Goal: Task Accomplishment & Management: Manage account settings

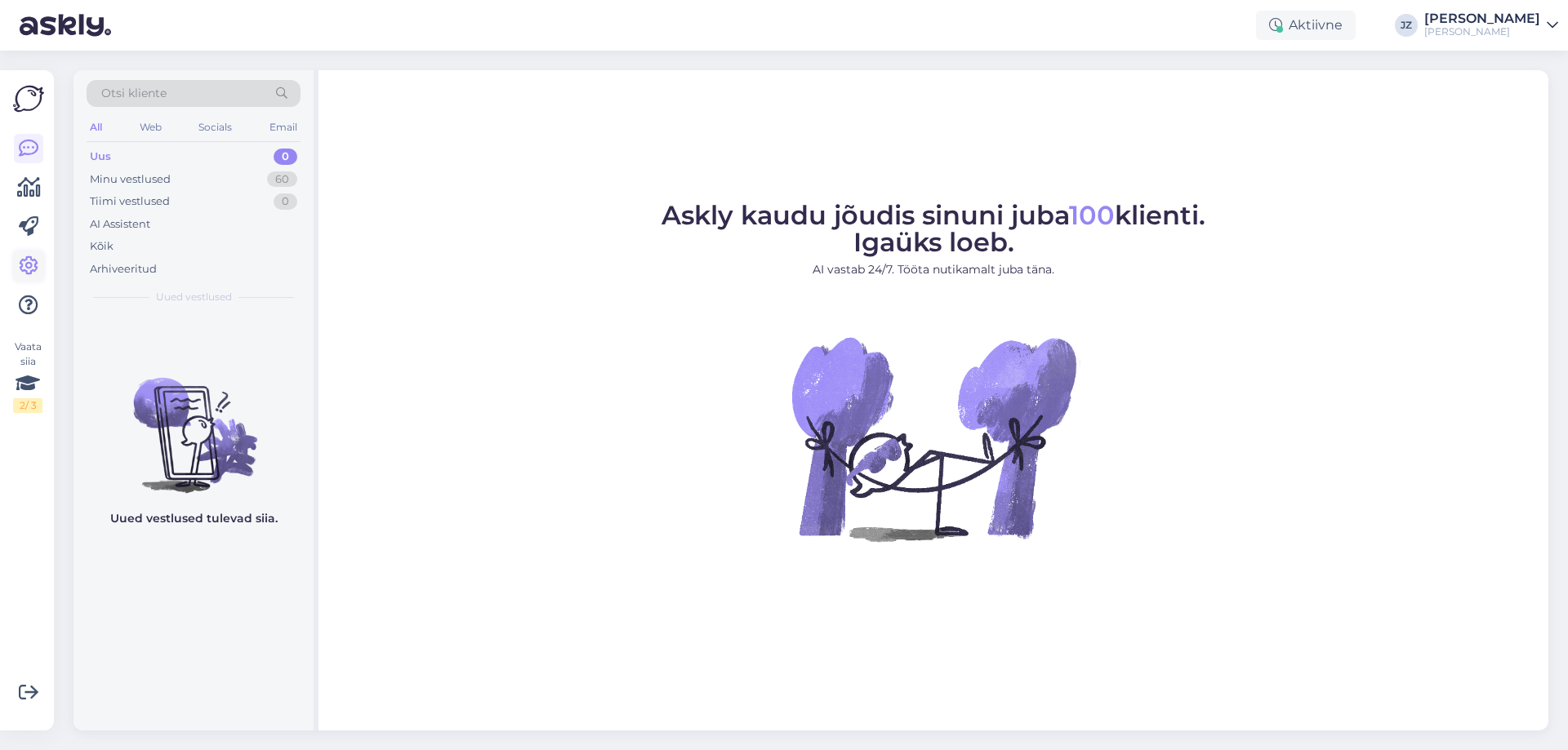
click at [23, 266] on icon at bounding box center [29, 267] width 20 height 20
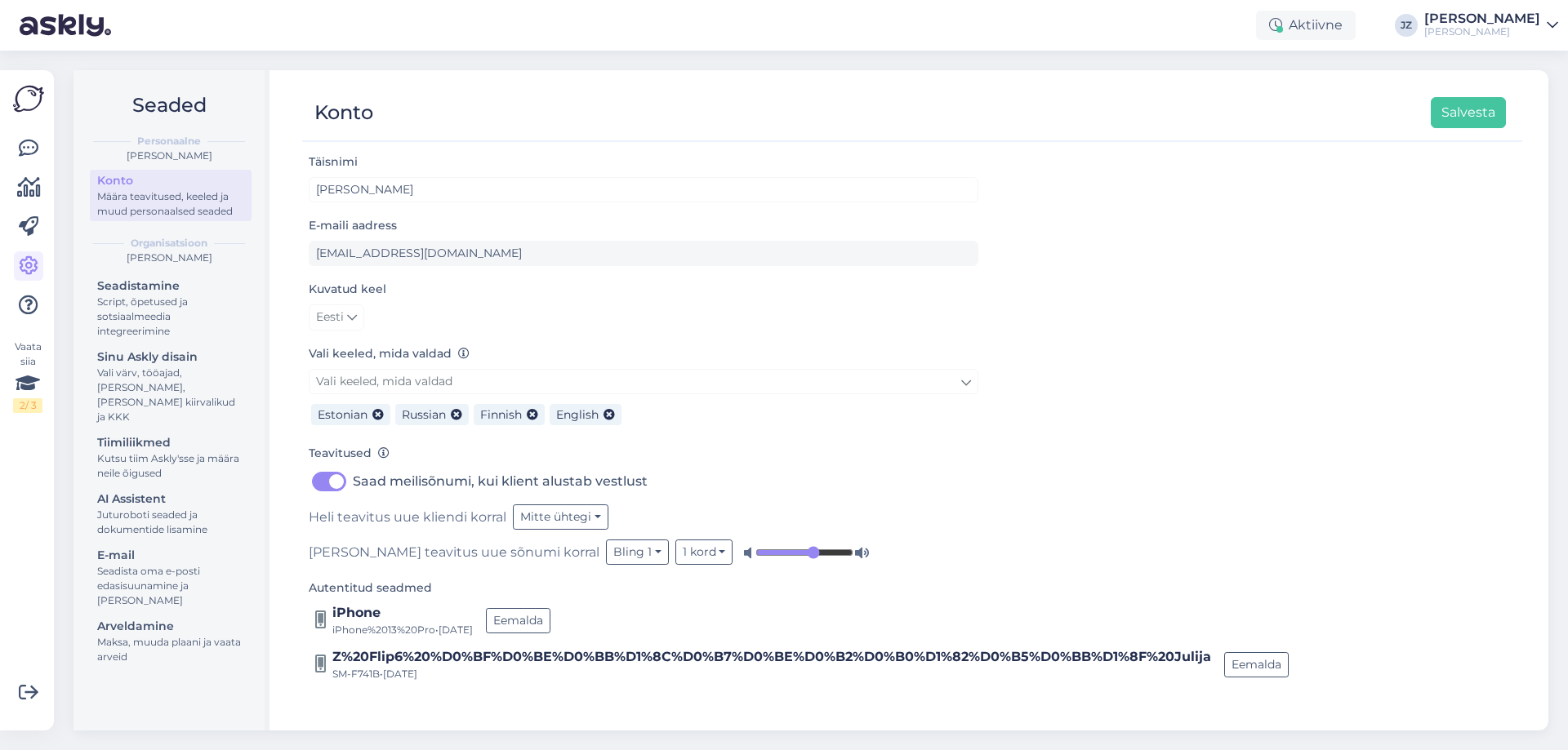
click at [201, 188] on div "Konto" at bounding box center [170, 180] width 147 height 17
click at [25, 224] on icon at bounding box center [29, 228] width 20 height 20
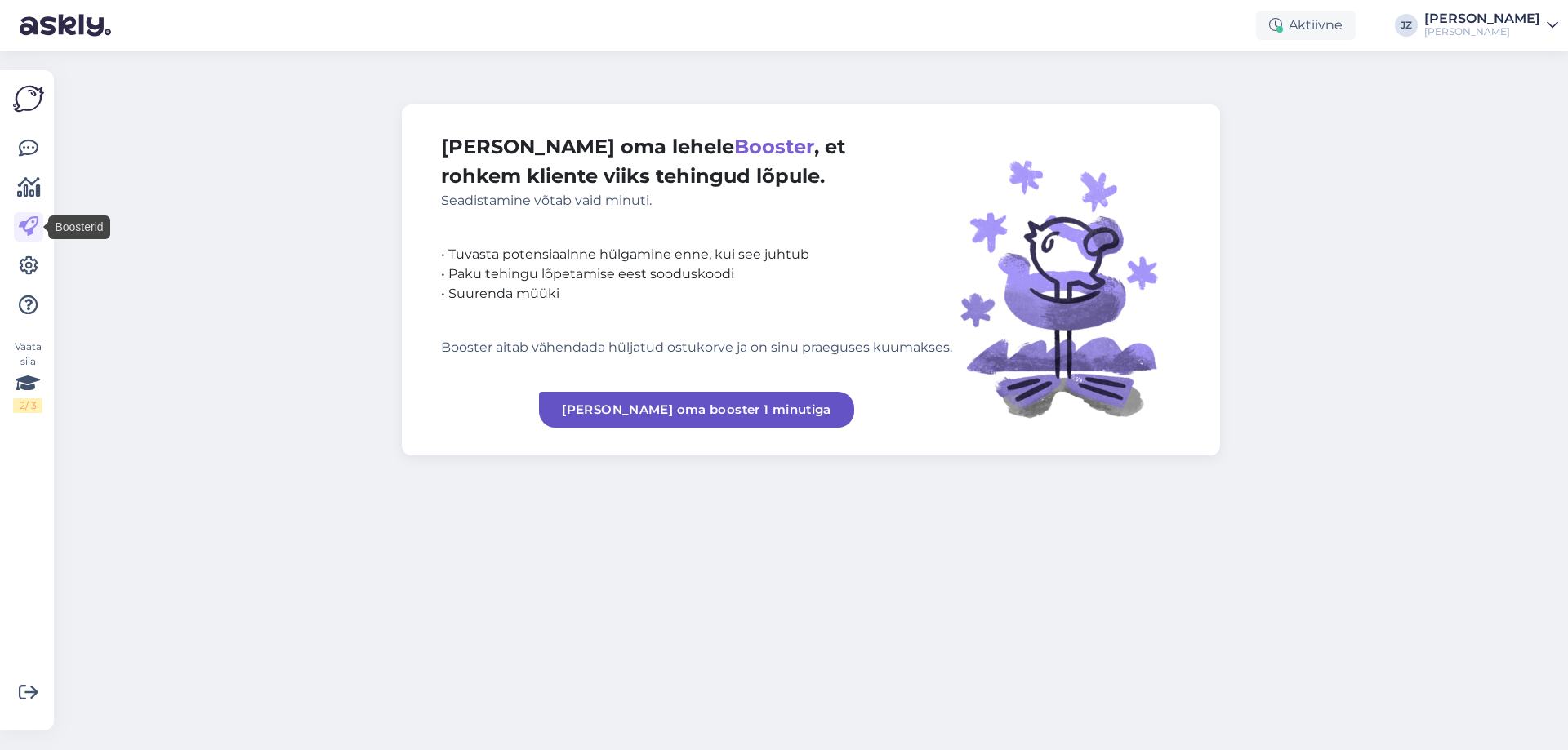
click at [20, 202] on div at bounding box center [28, 227] width 29 height 186
click at [23, 198] on icon at bounding box center [29, 188] width 24 height 20
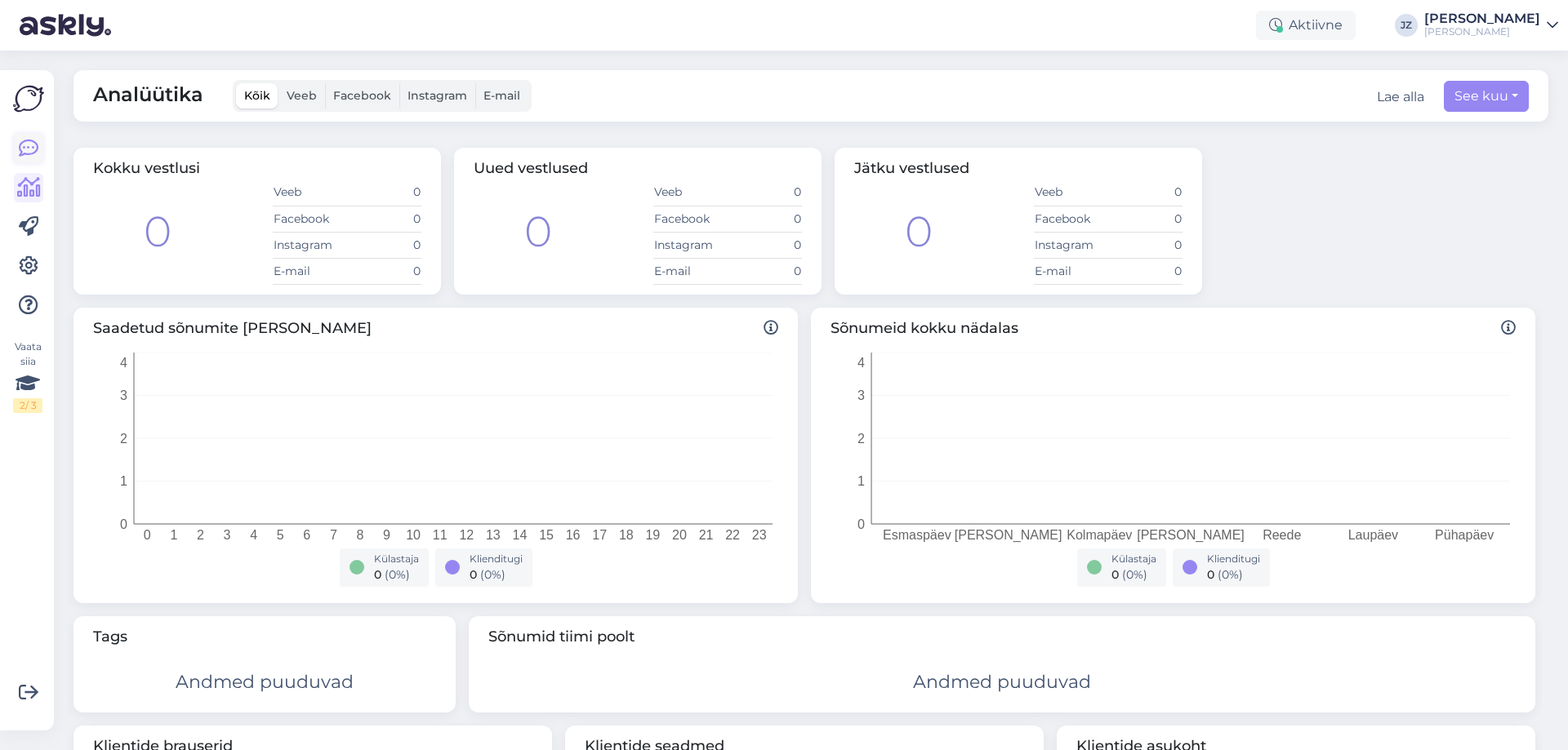
click at [25, 162] on link at bounding box center [28, 148] width 29 height 29
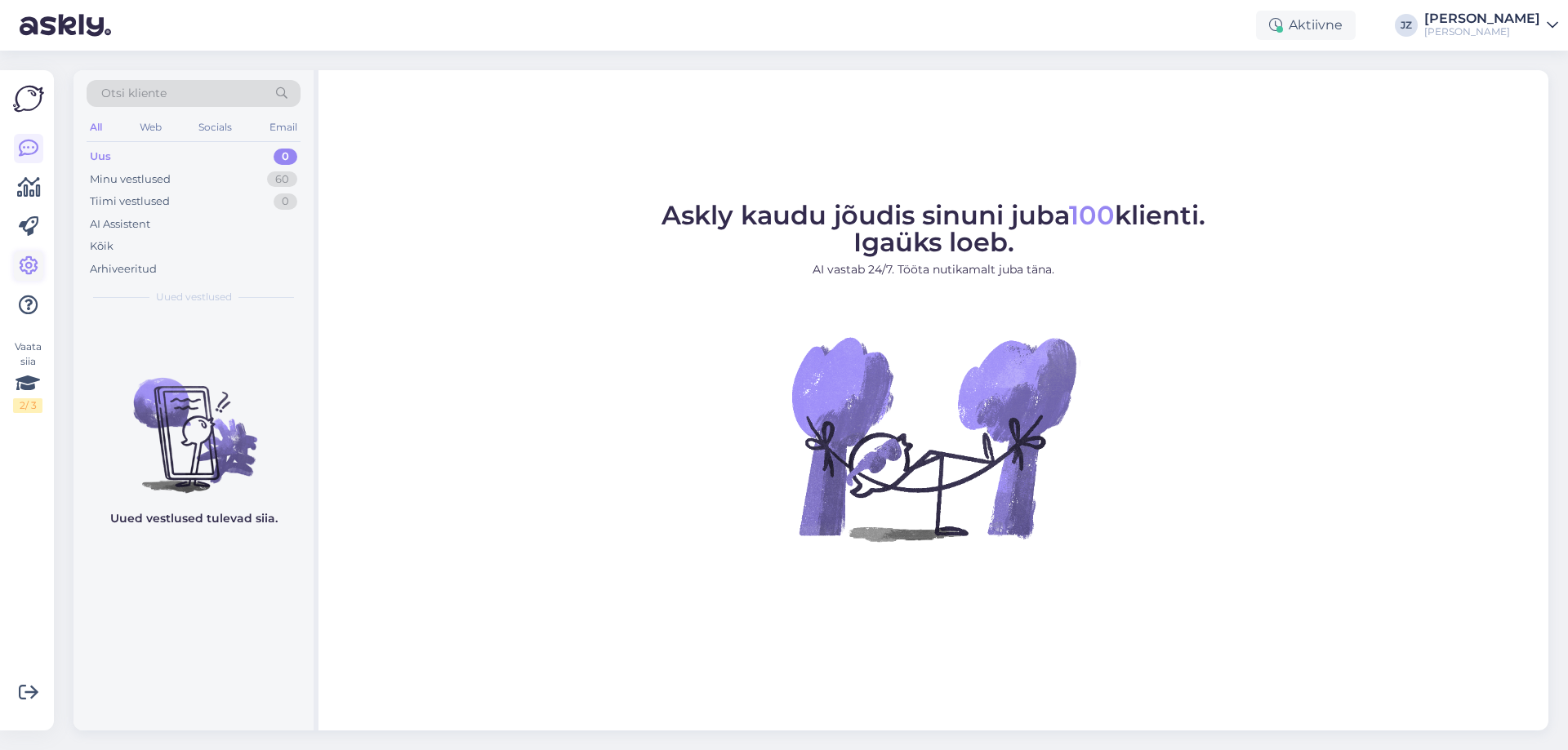
click at [32, 271] on icon at bounding box center [29, 267] width 20 height 20
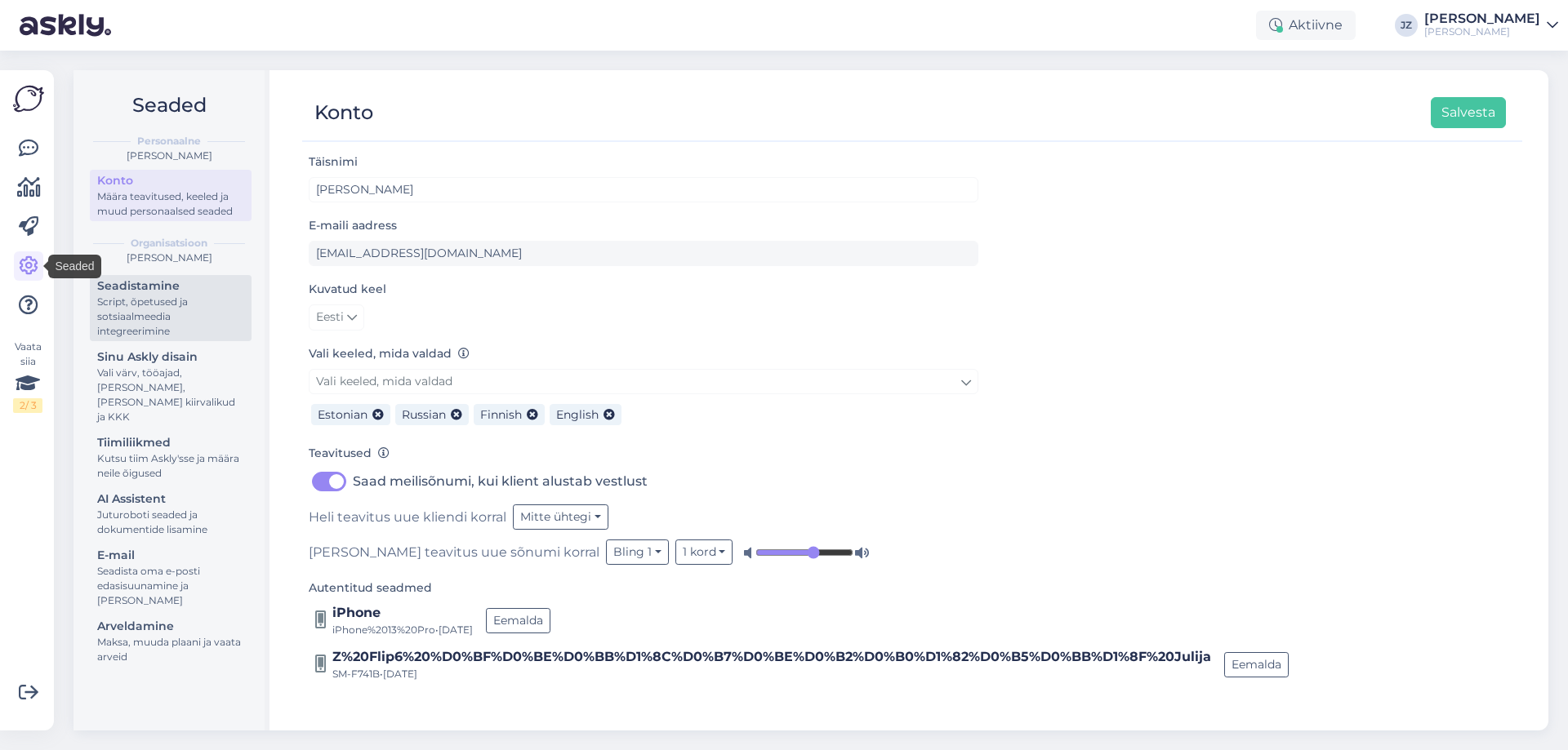
click at [147, 321] on div "Script, õpetused ja sotsiaalmeedia integreerimine" at bounding box center [170, 317] width 147 height 44
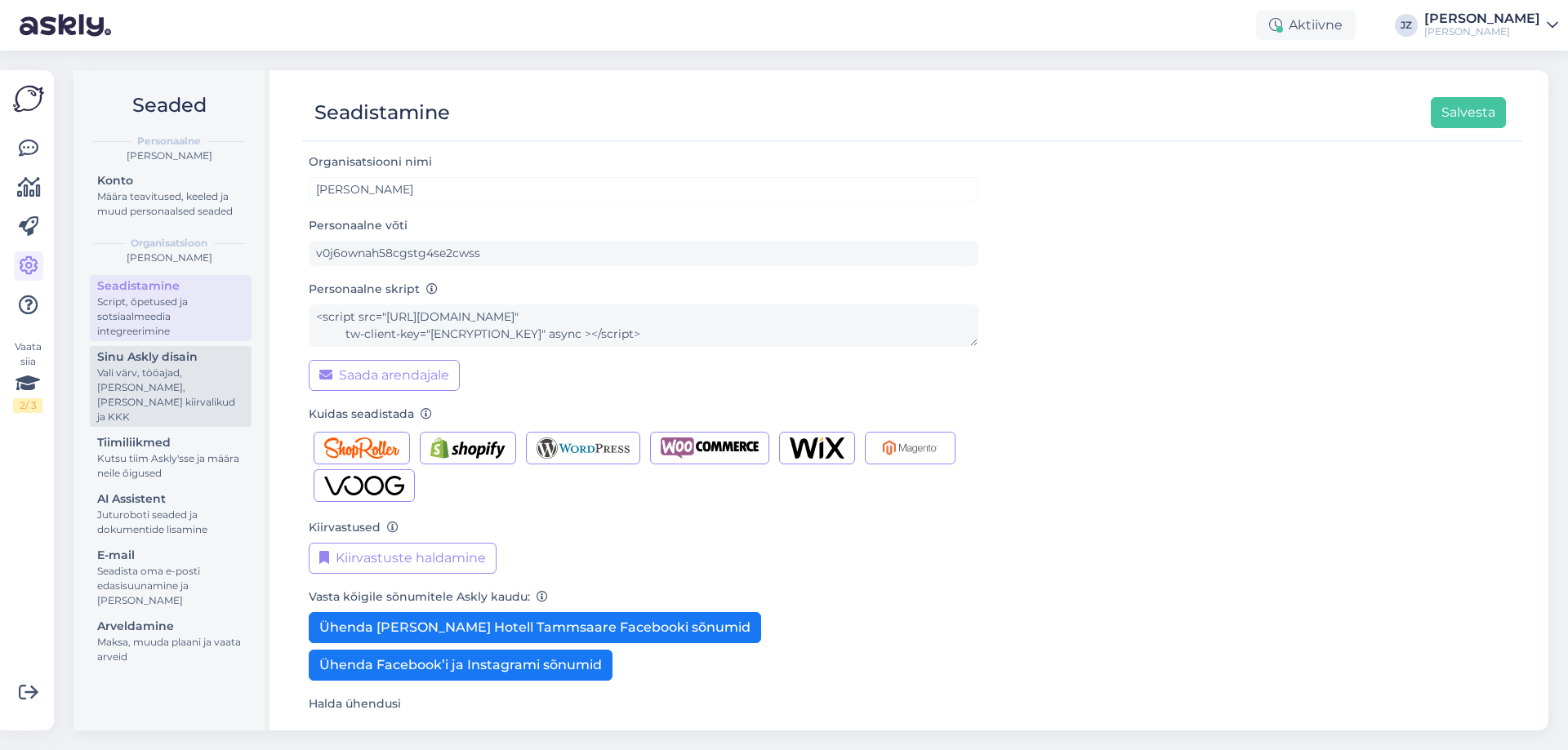
click at [152, 384] on div "Vali värv, tööajad, [PERSON_NAME], [PERSON_NAME] kiirvalikud ja KKK" at bounding box center [170, 395] width 147 height 59
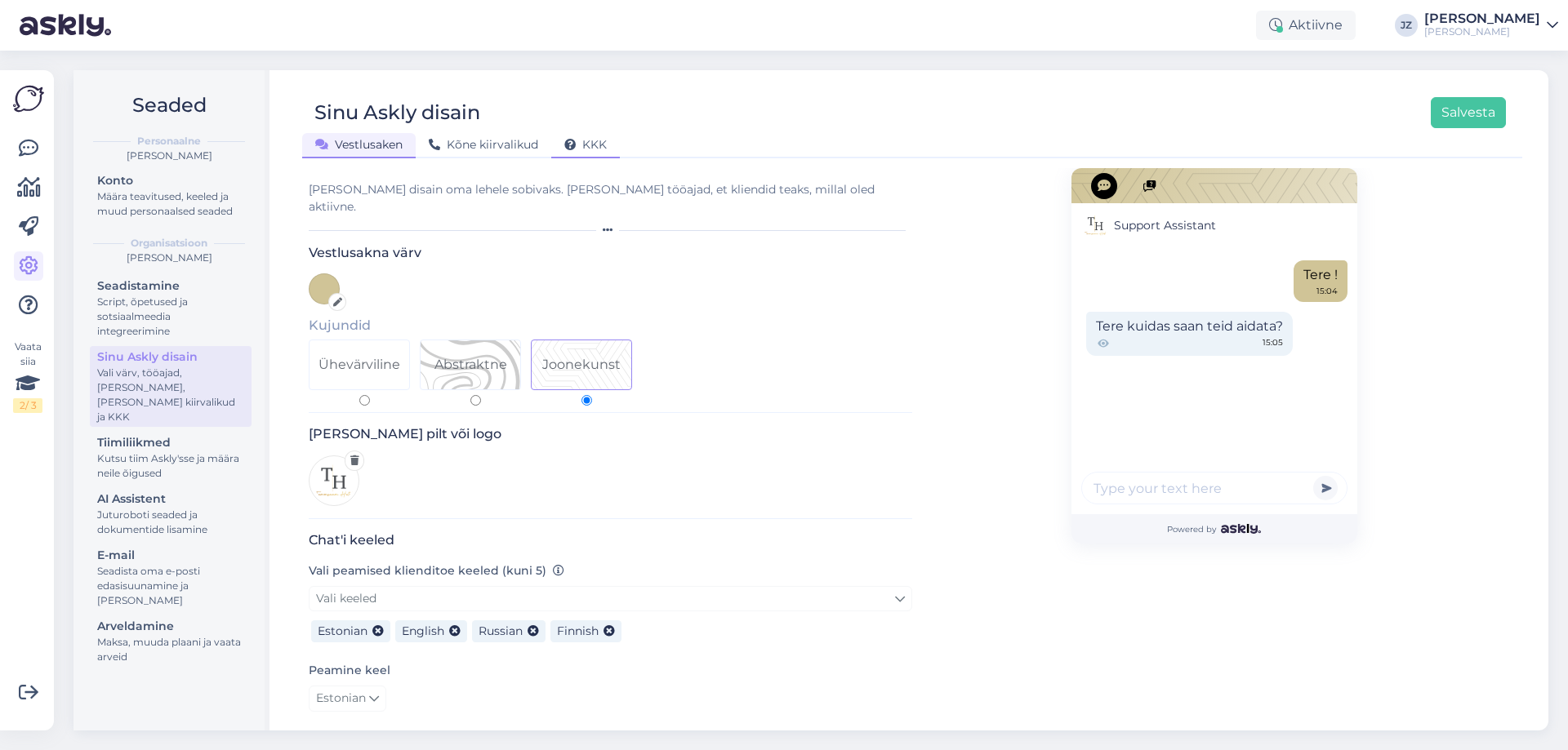
click at [569, 144] on icon at bounding box center [570, 145] width 12 height 12
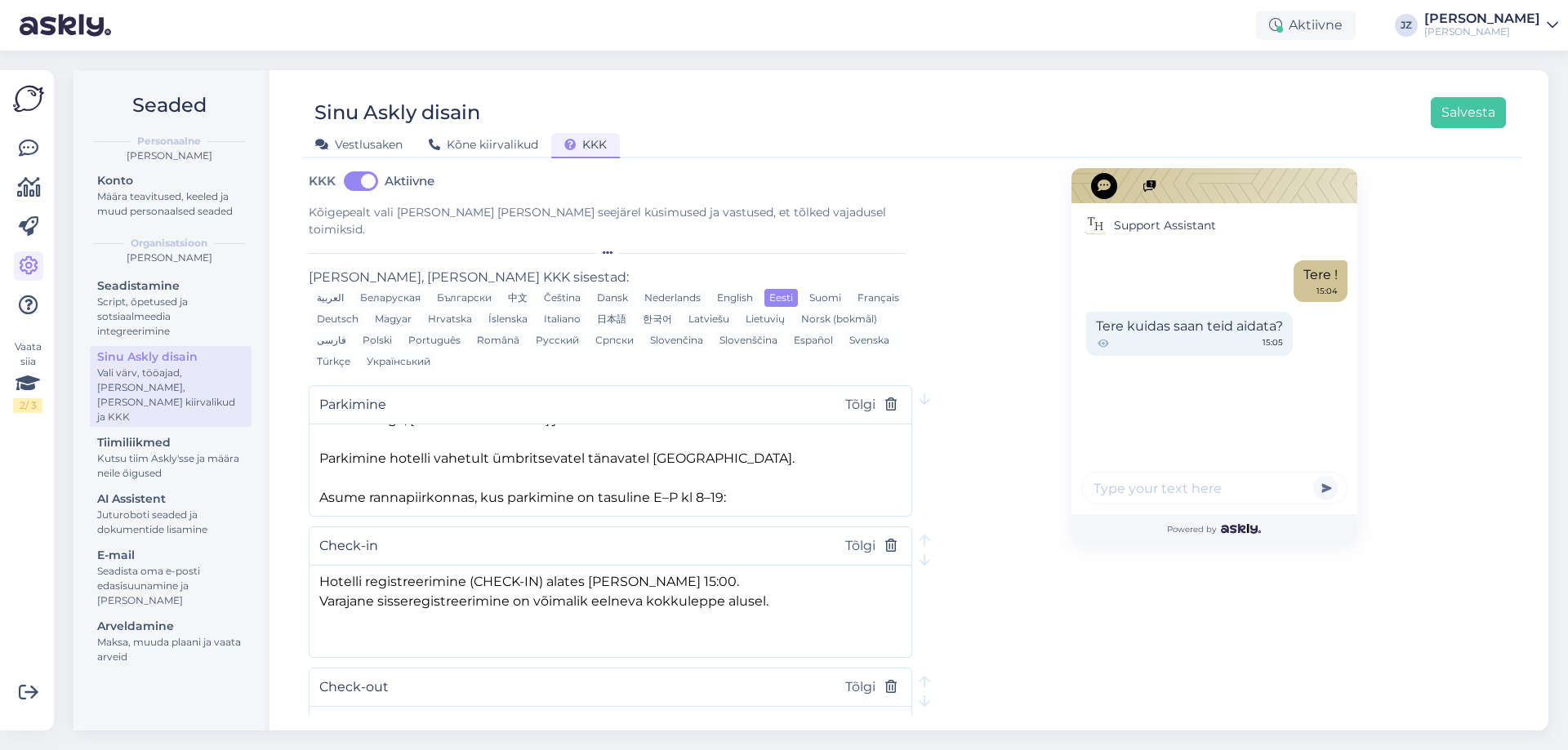
scroll to position [82, 0]
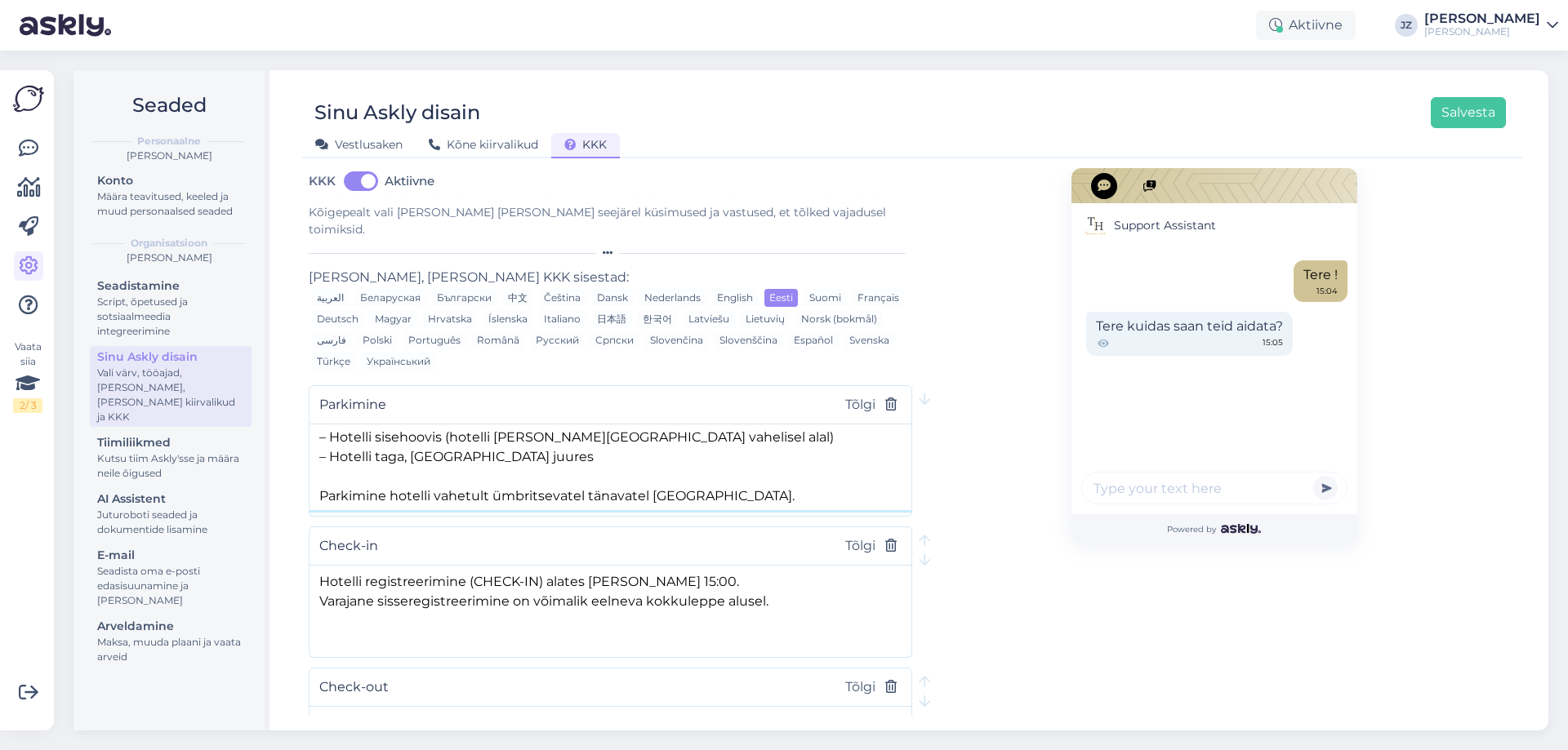
click at [712, 478] on textarea "Hotelli sisehoovis on maksimaalselt 8-le autole parkimiskoht, parkimine seal ta…" at bounding box center [610, 467] width 602 height 86
paste textarea "01.05–31.08"
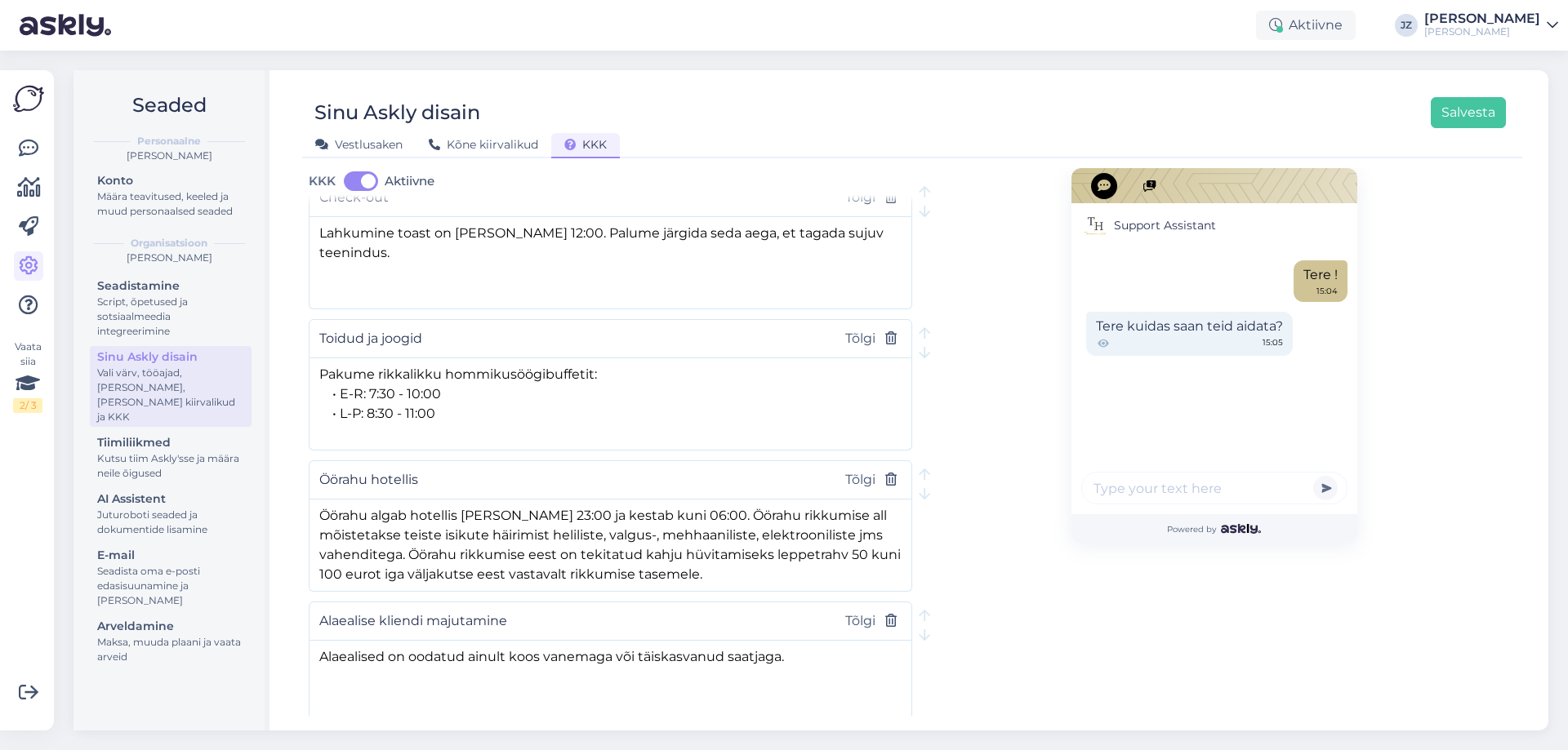
scroll to position [735, 0]
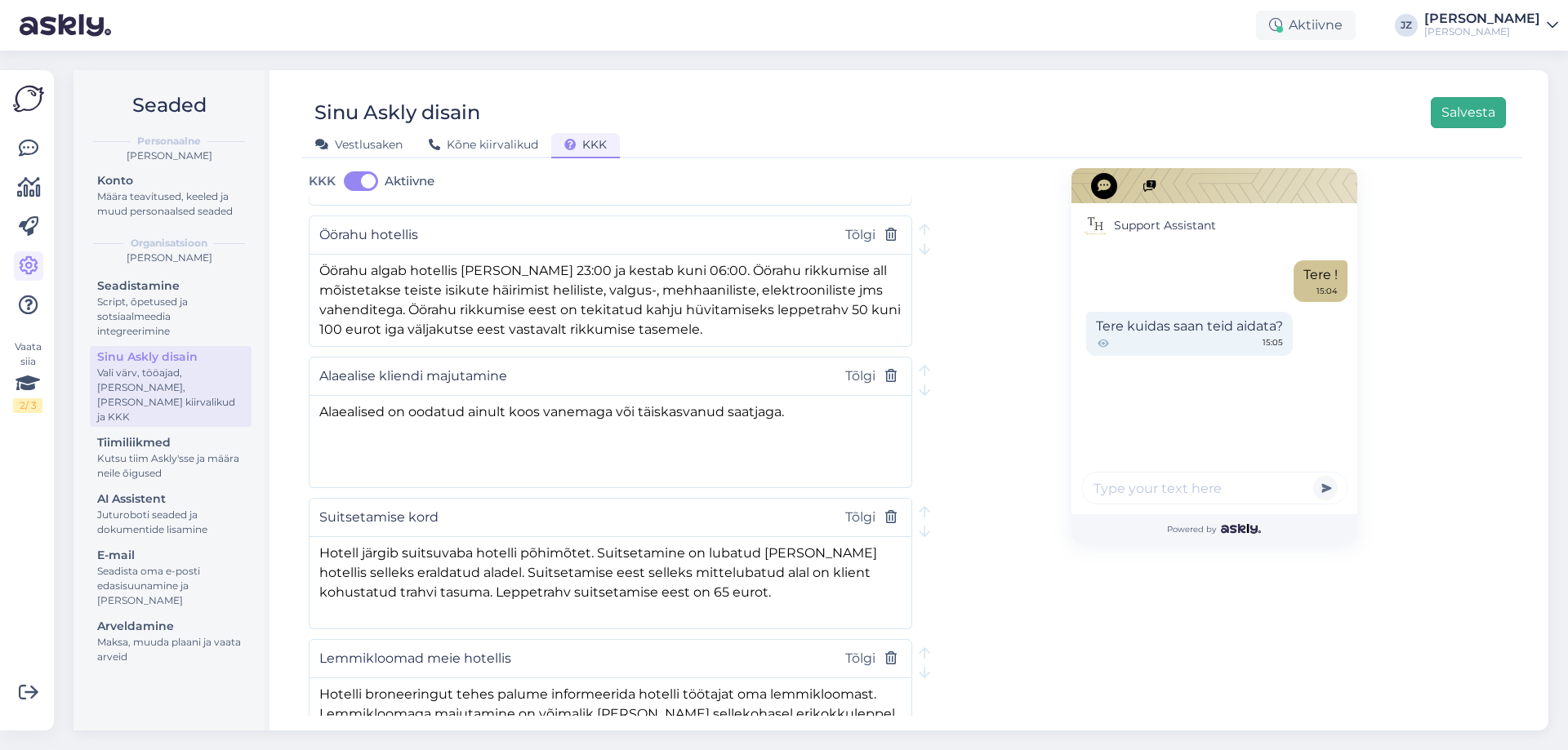
type textarea "Hotelli sisehoovis on maksimaalselt 8-le autole parkimiskoht, parkimine seal ta…"
click at [1482, 107] on button "Salvesta" at bounding box center [1468, 113] width 76 height 31
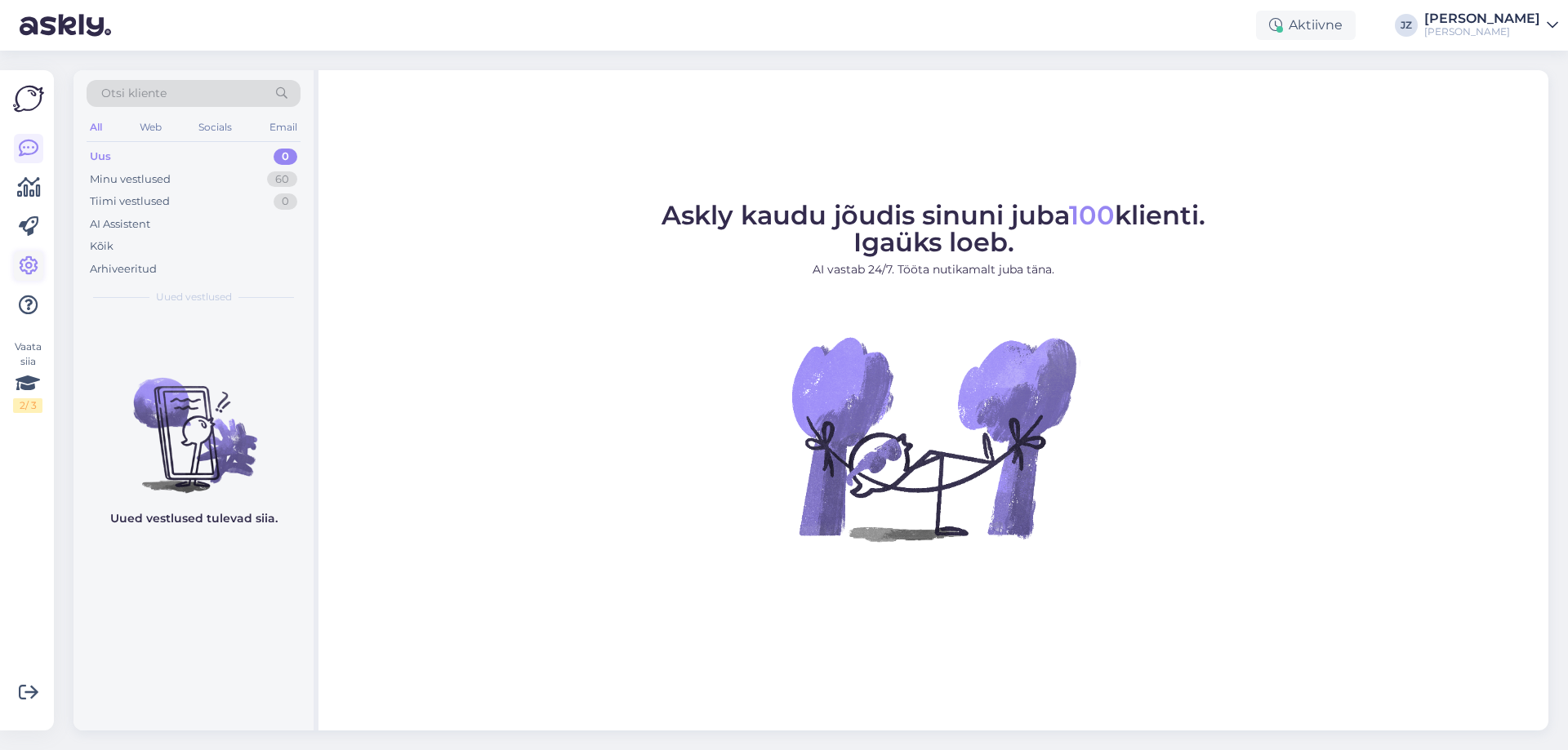
click at [24, 267] on icon at bounding box center [29, 267] width 20 height 20
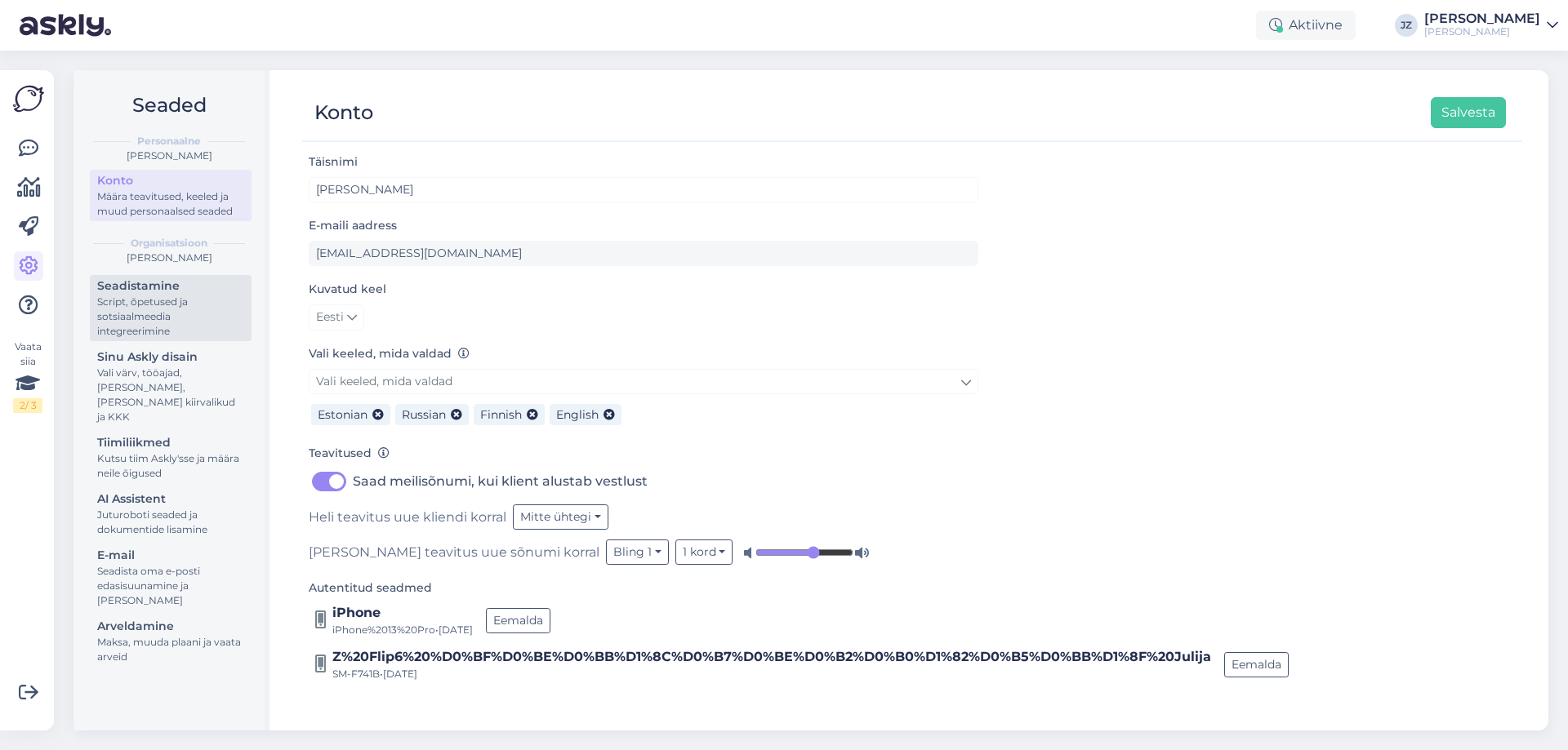
click at [165, 297] on div "Script, õpetused ja sotsiaalmeedia integreerimine" at bounding box center [170, 317] width 147 height 44
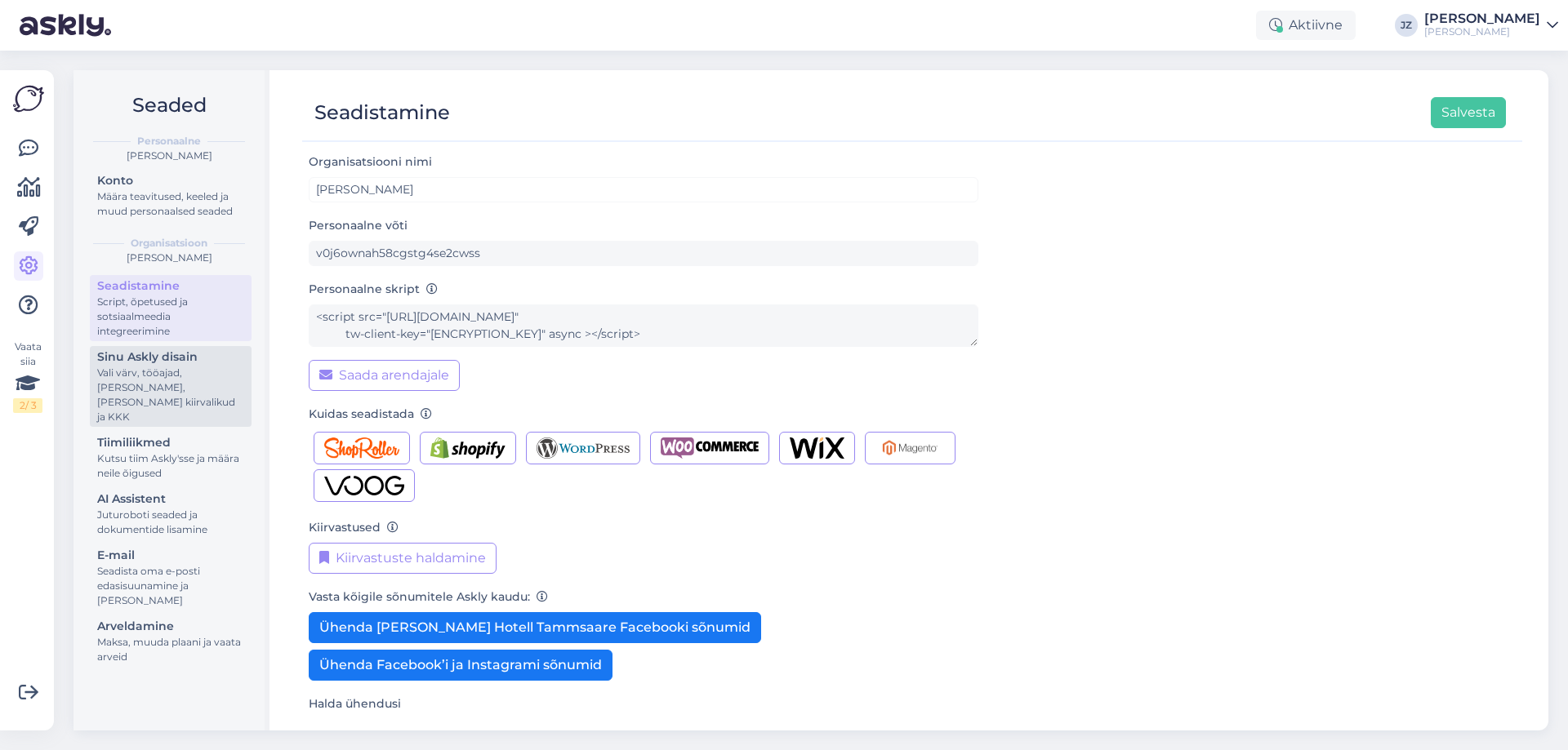
click at [136, 388] on div "Vali värv, tööajad, [PERSON_NAME], [PERSON_NAME] kiirvalikud ja KKK" at bounding box center [170, 395] width 147 height 59
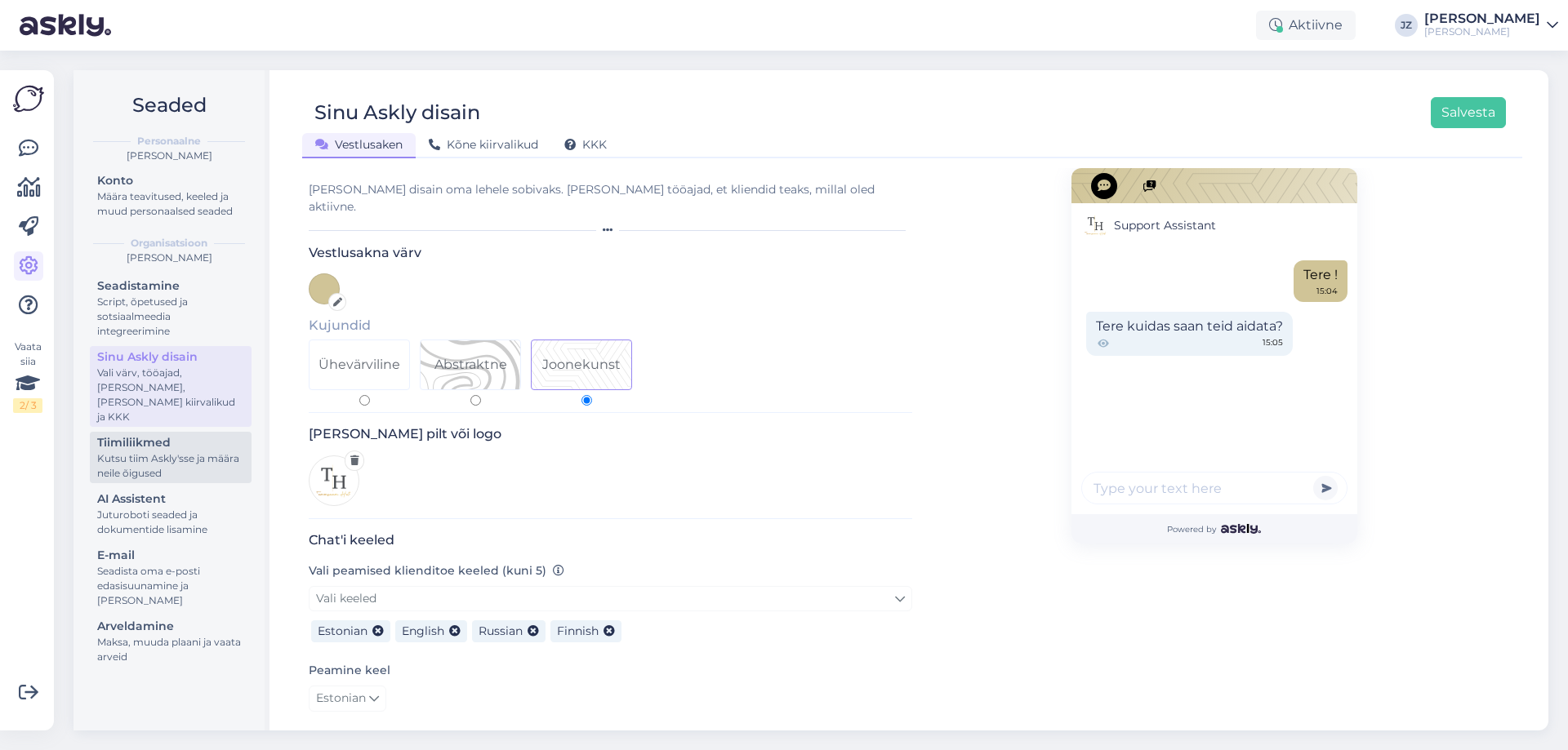
click at [134, 451] on div "Kutsu tiim Askly'sse ja määra neile õigused" at bounding box center [170, 466] width 147 height 29
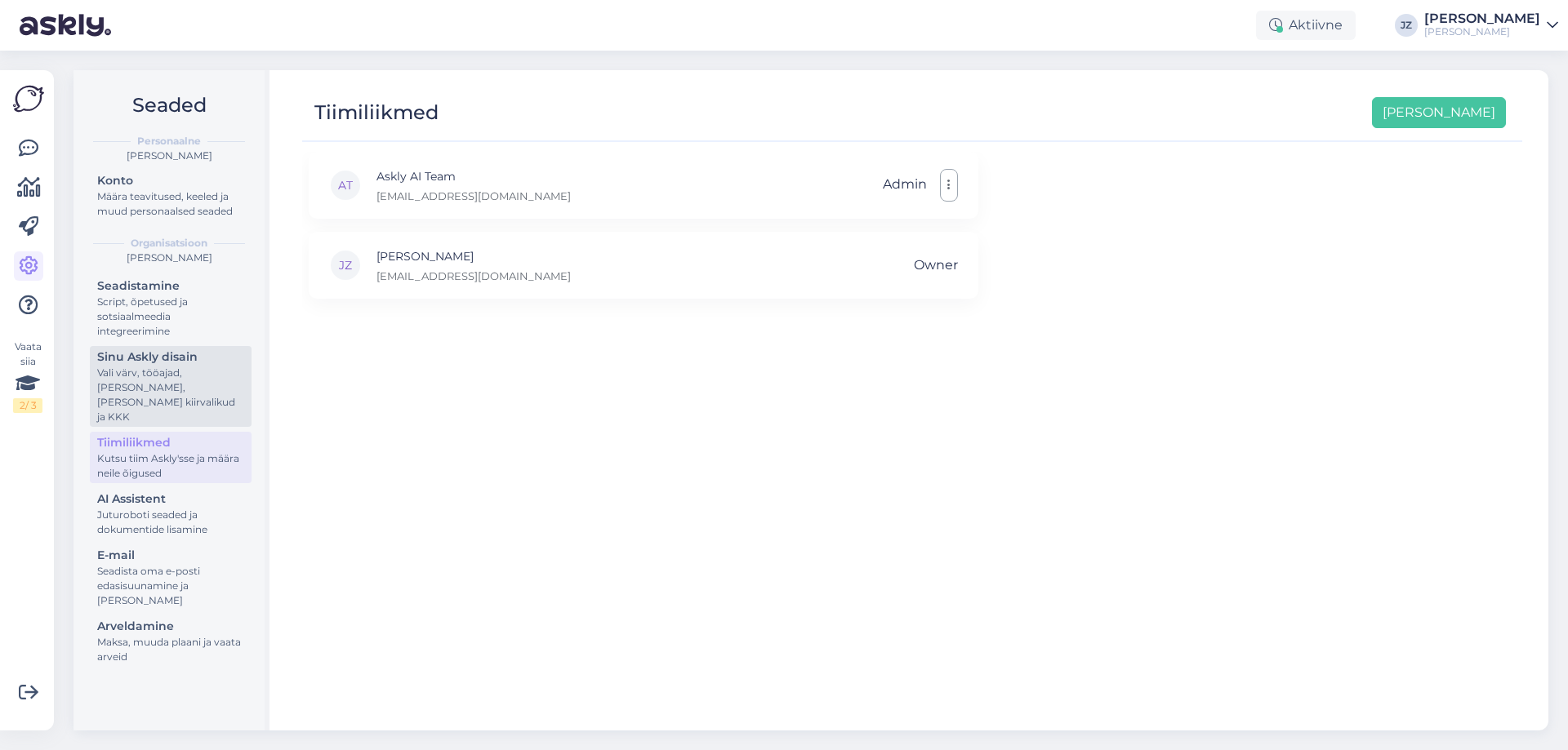
click at [144, 400] on div "Vali värv, tööajad, [PERSON_NAME], [PERSON_NAME] kiirvalikud ja KKK" at bounding box center [170, 395] width 147 height 59
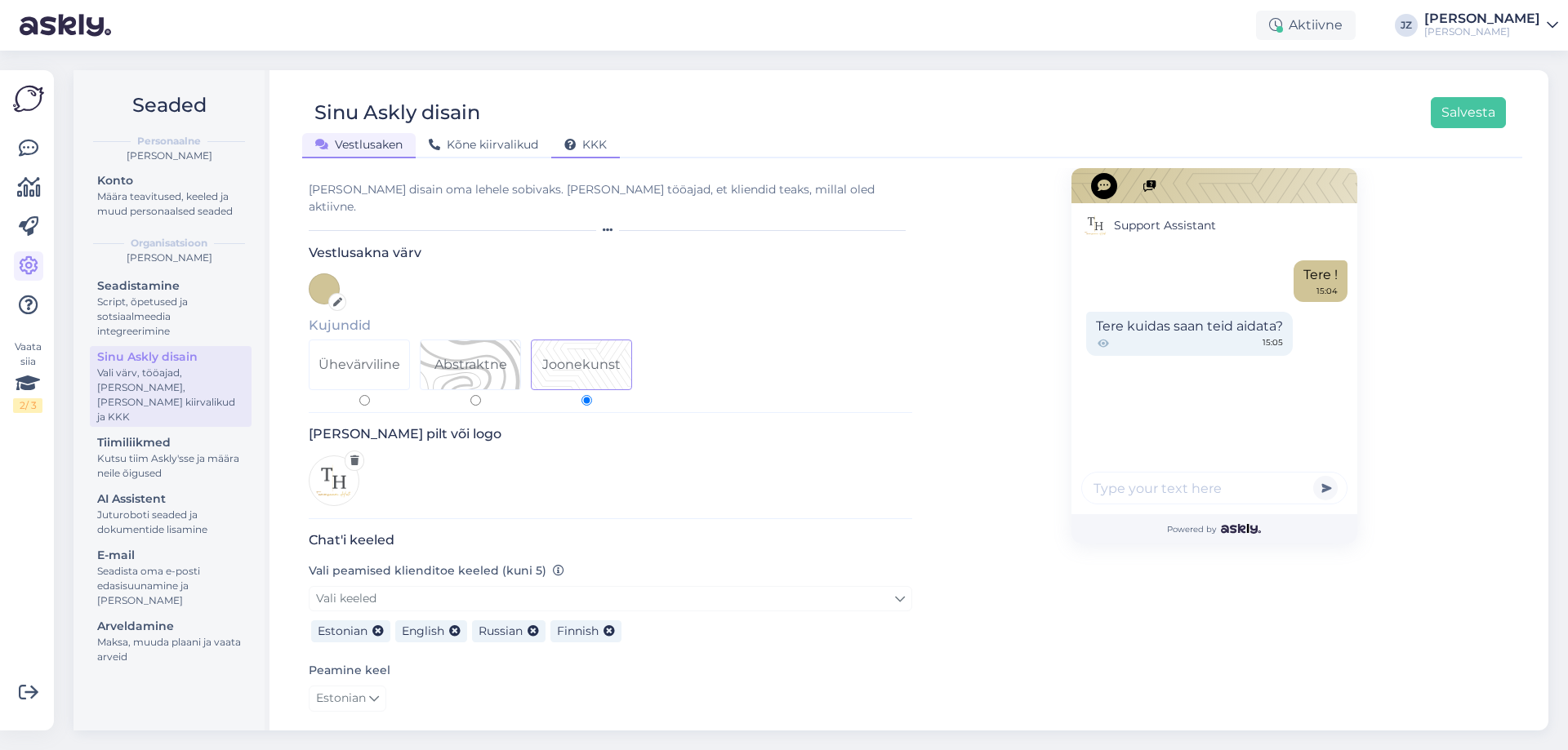
drag, startPoint x: 629, startPoint y: 127, endPoint x: 616, endPoint y: 134, distance: 14.8
click at [626, 129] on div "Sinu Askly disain Salvesta Vestlusaken Kõne kiirvalikud KKK" at bounding box center [912, 121] width 1220 height 74
click at [601, 139] on span "KKK" at bounding box center [585, 145] width 43 height 15
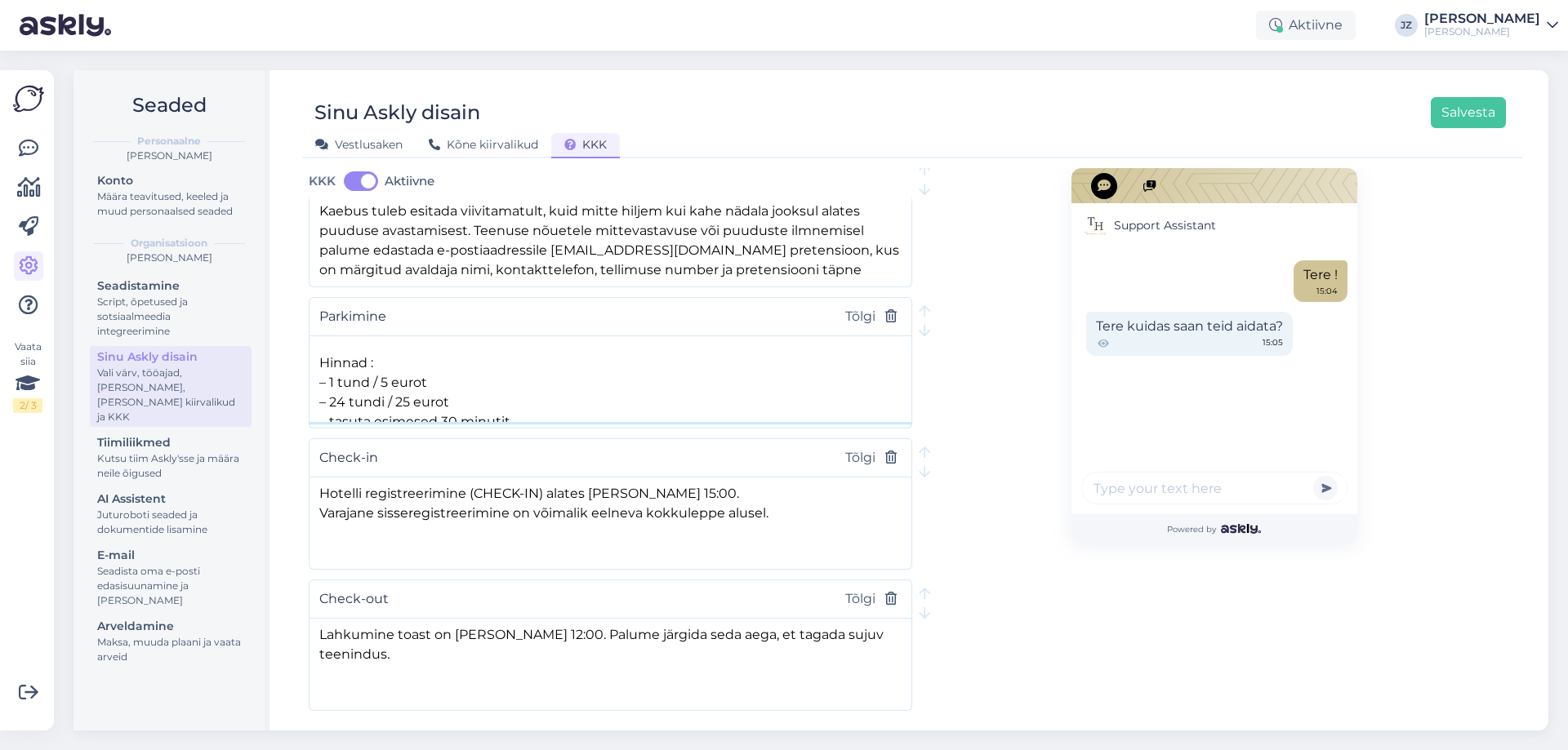
scroll to position [319, 0]
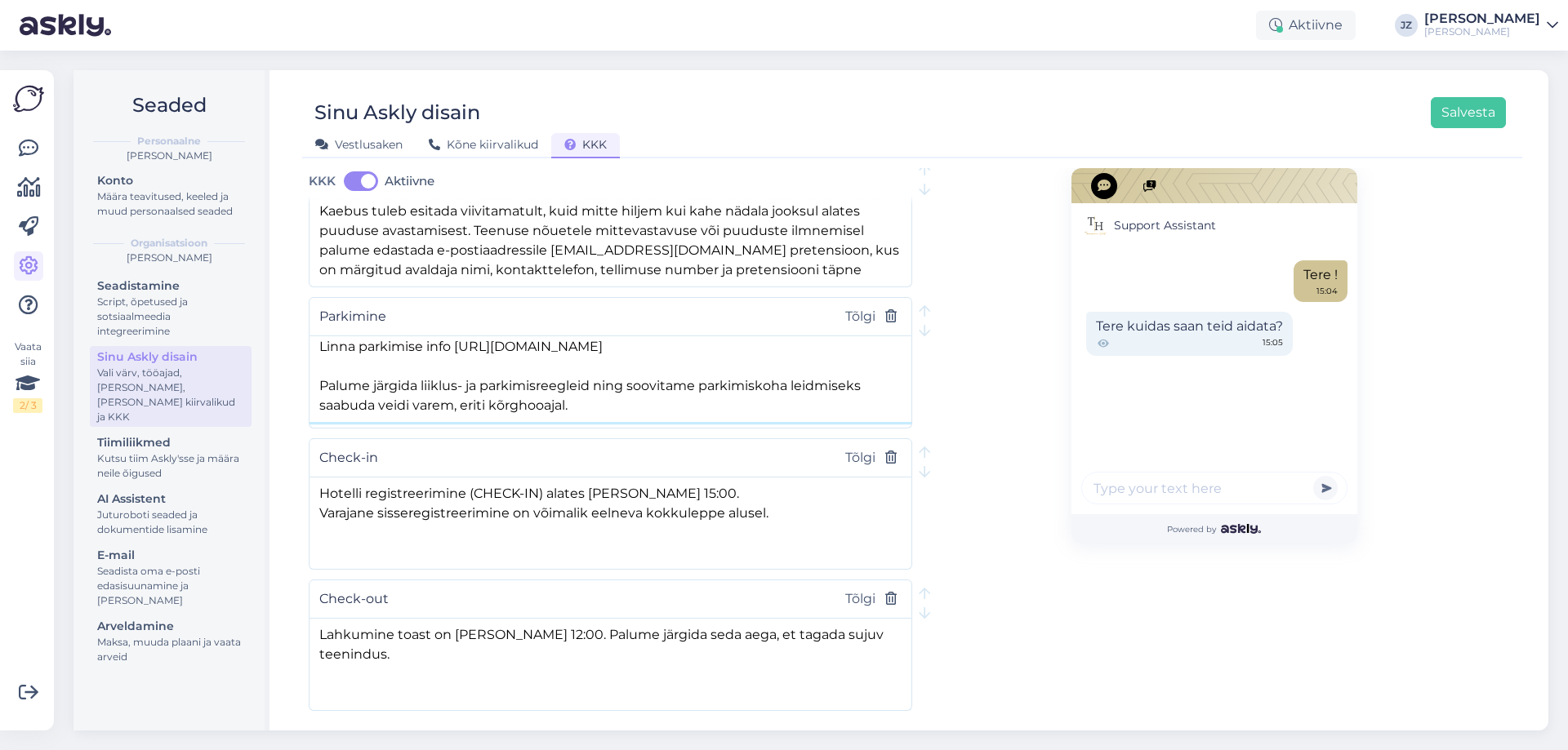
drag, startPoint x: 317, startPoint y: 335, endPoint x: 690, endPoint y: 400, distance: 378.6
click at [690, 400] on textarea "Hotelli sisehoovis on maksimaalselt 8-le autole parkimiskoht, parkimine seal ta…" at bounding box center [610, 380] width 602 height 86
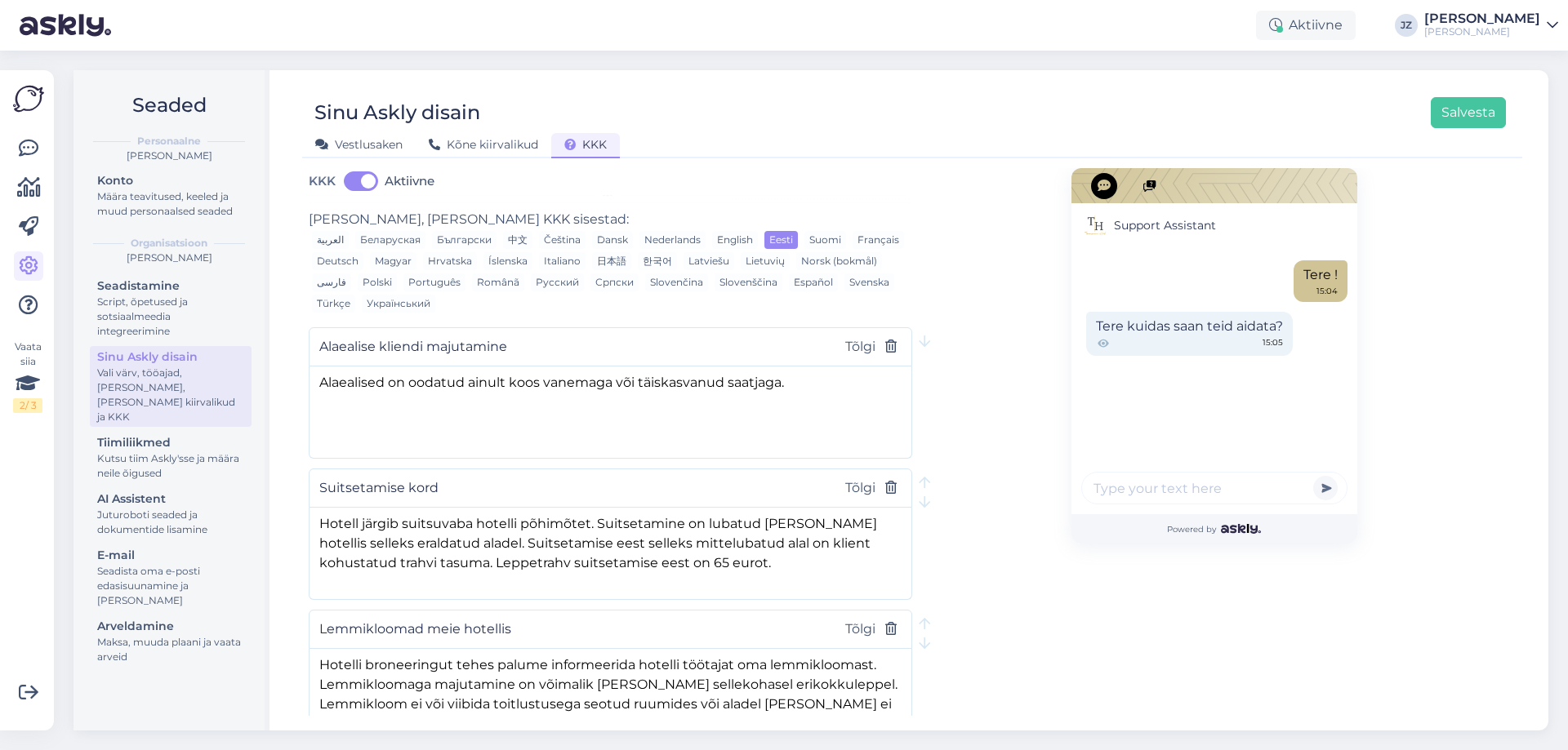
scroll to position [0, 0]
